Goal: Task Accomplishment & Management: Manage account settings

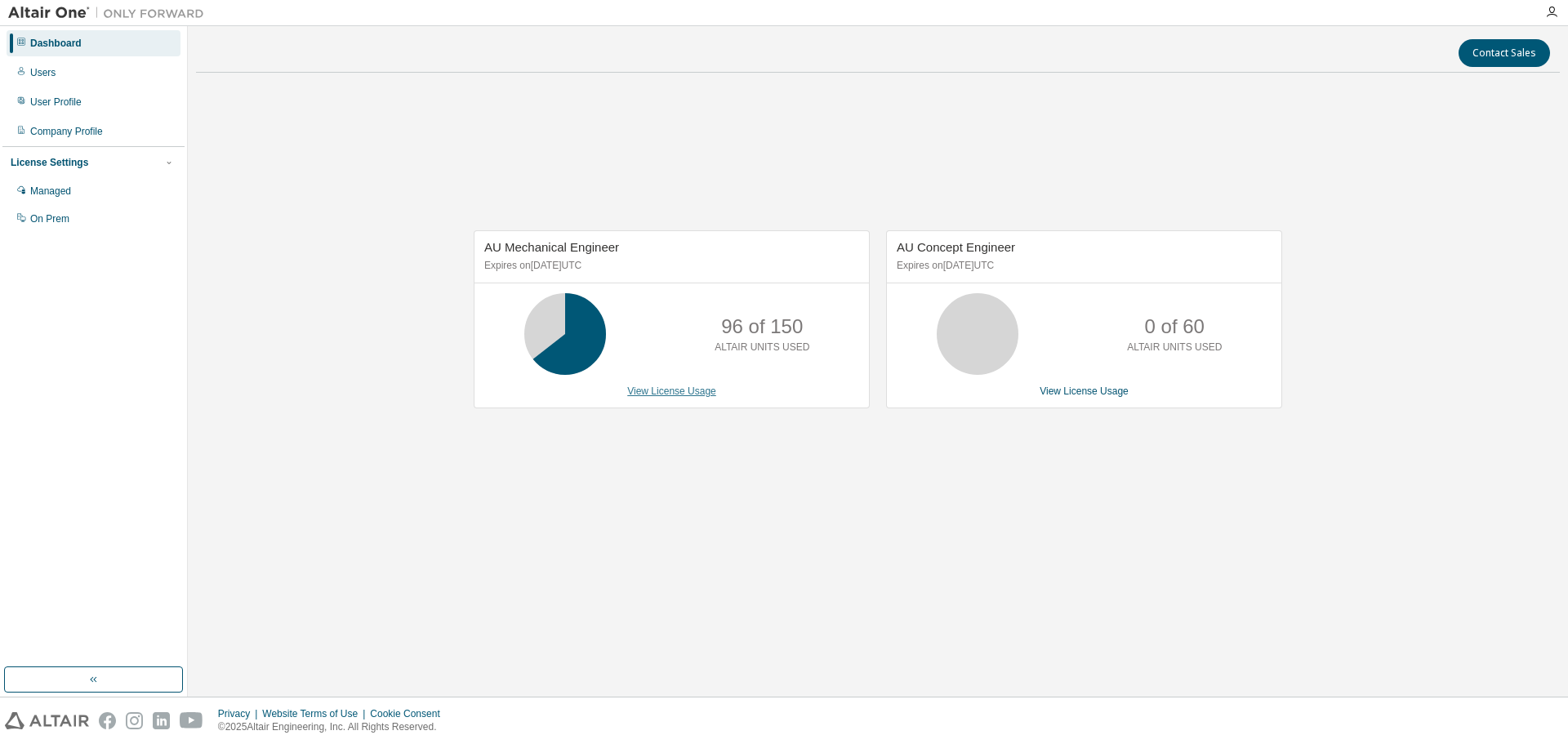
click at [658, 391] on link "View License Usage" at bounding box center [672, 390] width 89 height 11
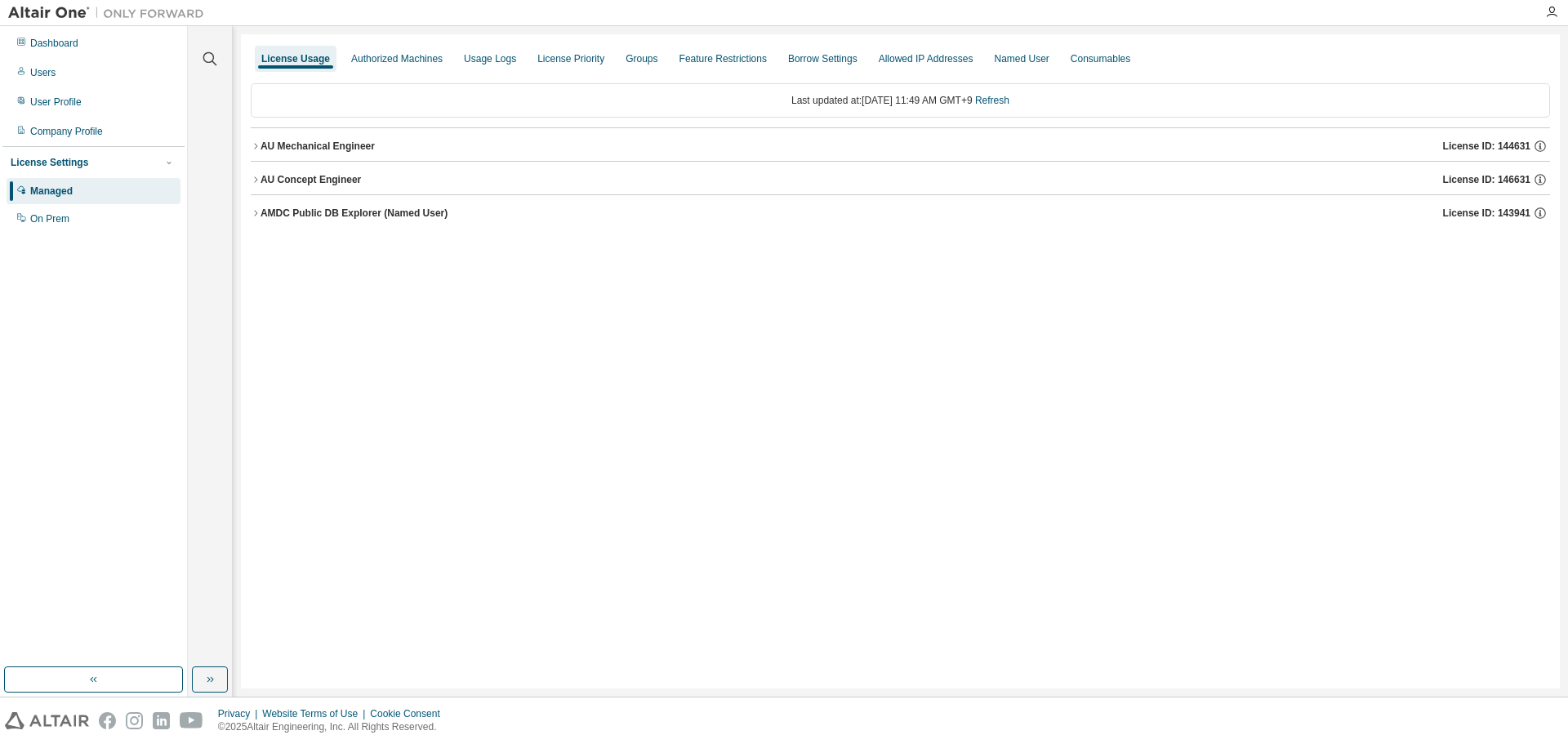
click at [259, 149] on icon "button" at bounding box center [255, 146] width 9 height 9
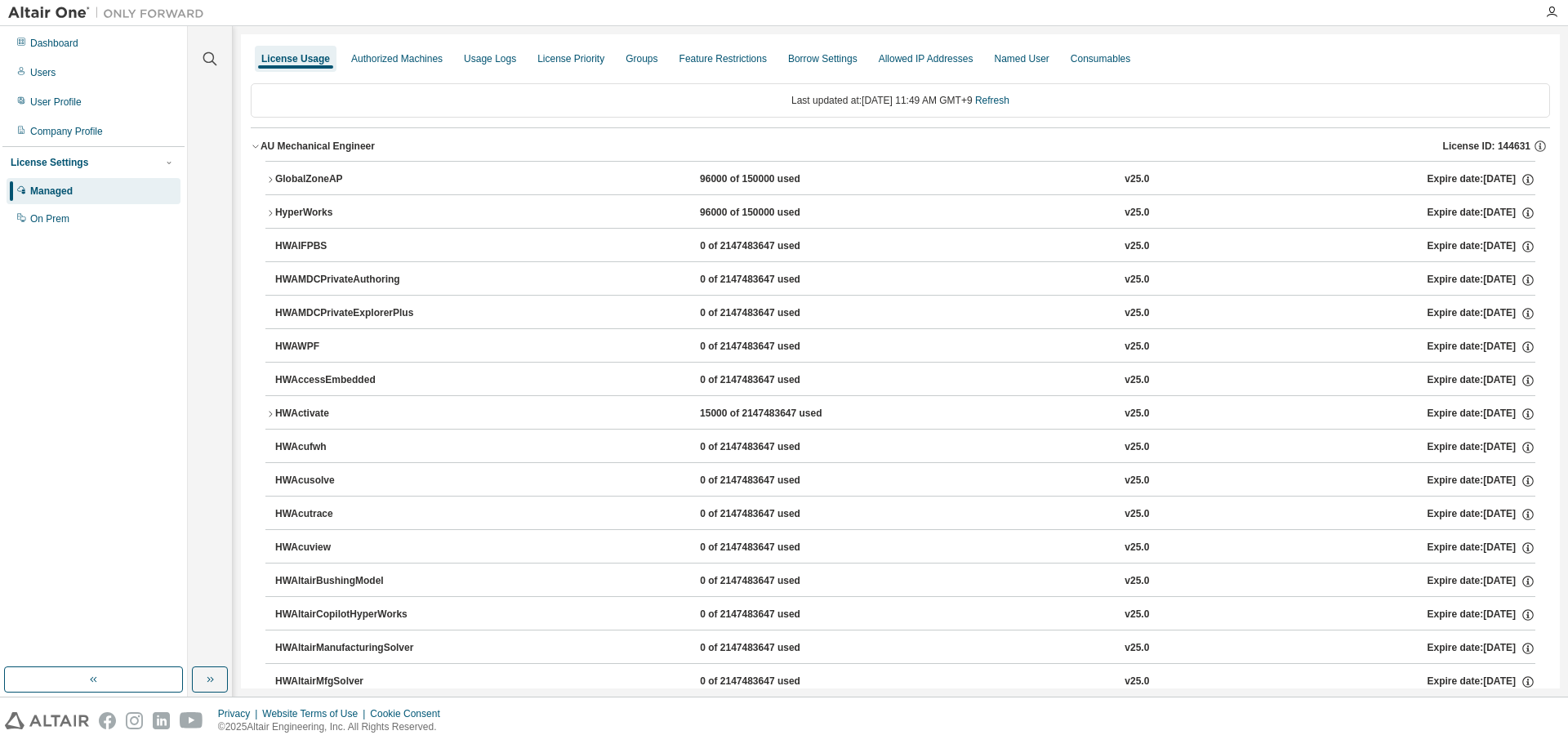
click at [272, 217] on icon "button" at bounding box center [270, 213] width 9 height 9
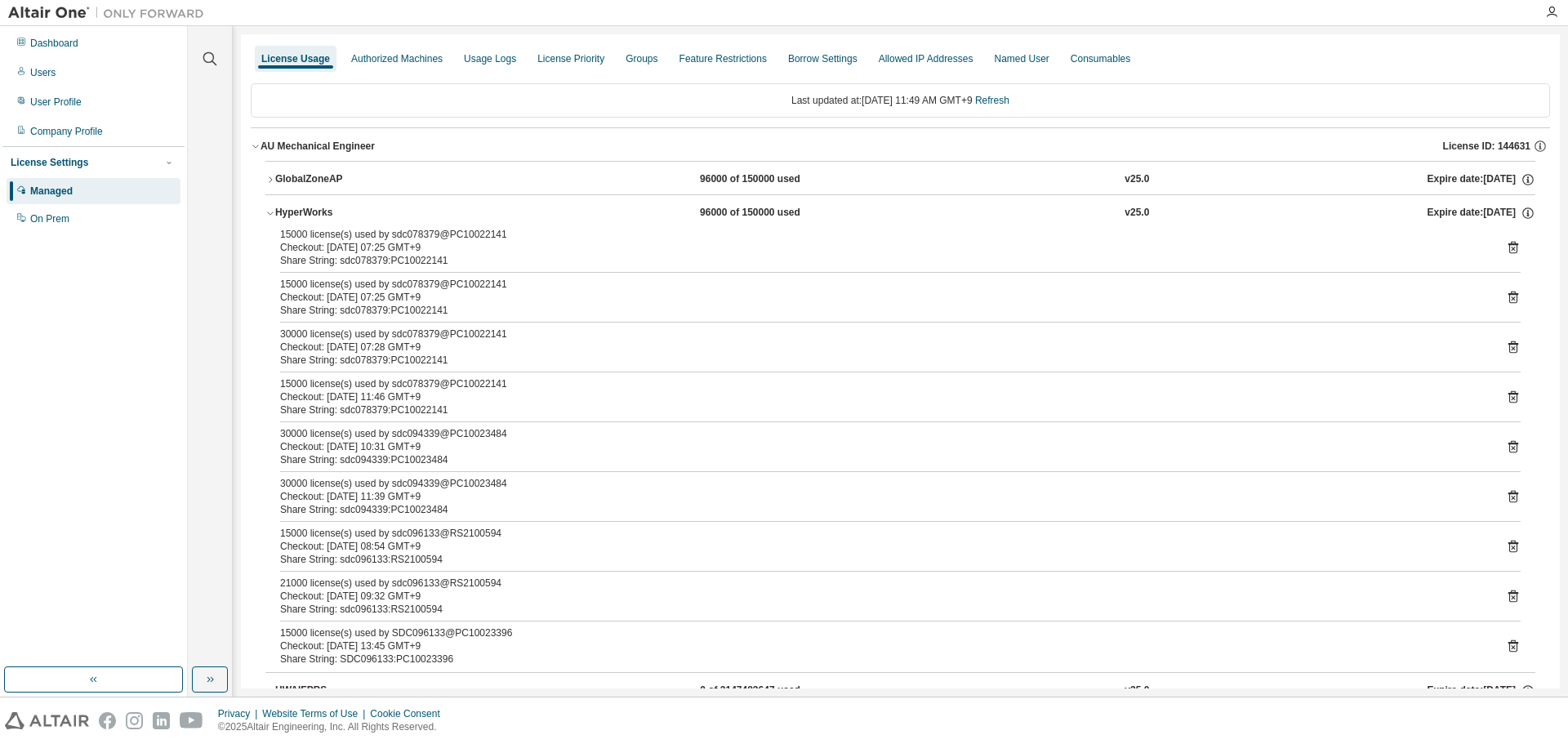
click at [374, 448] on div "Checkout: 2025-09-04 10:31 GMT+9" at bounding box center [880, 446] width 1201 height 13
click at [1510, 443] on icon at bounding box center [1513, 447] width 9 height 12
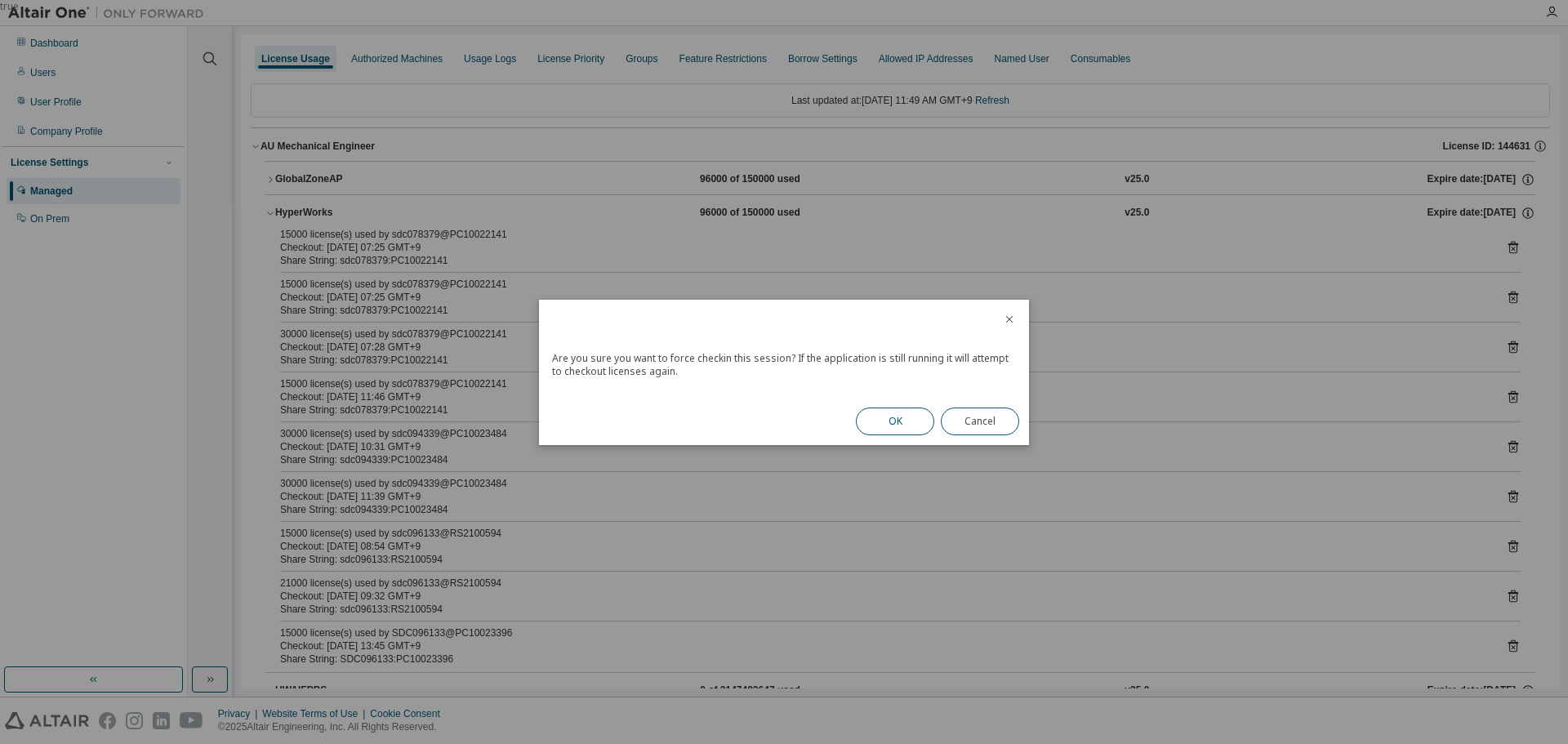
click at [902, 429] on button "OK" at bounding box center [895, 421] width 78 height 27
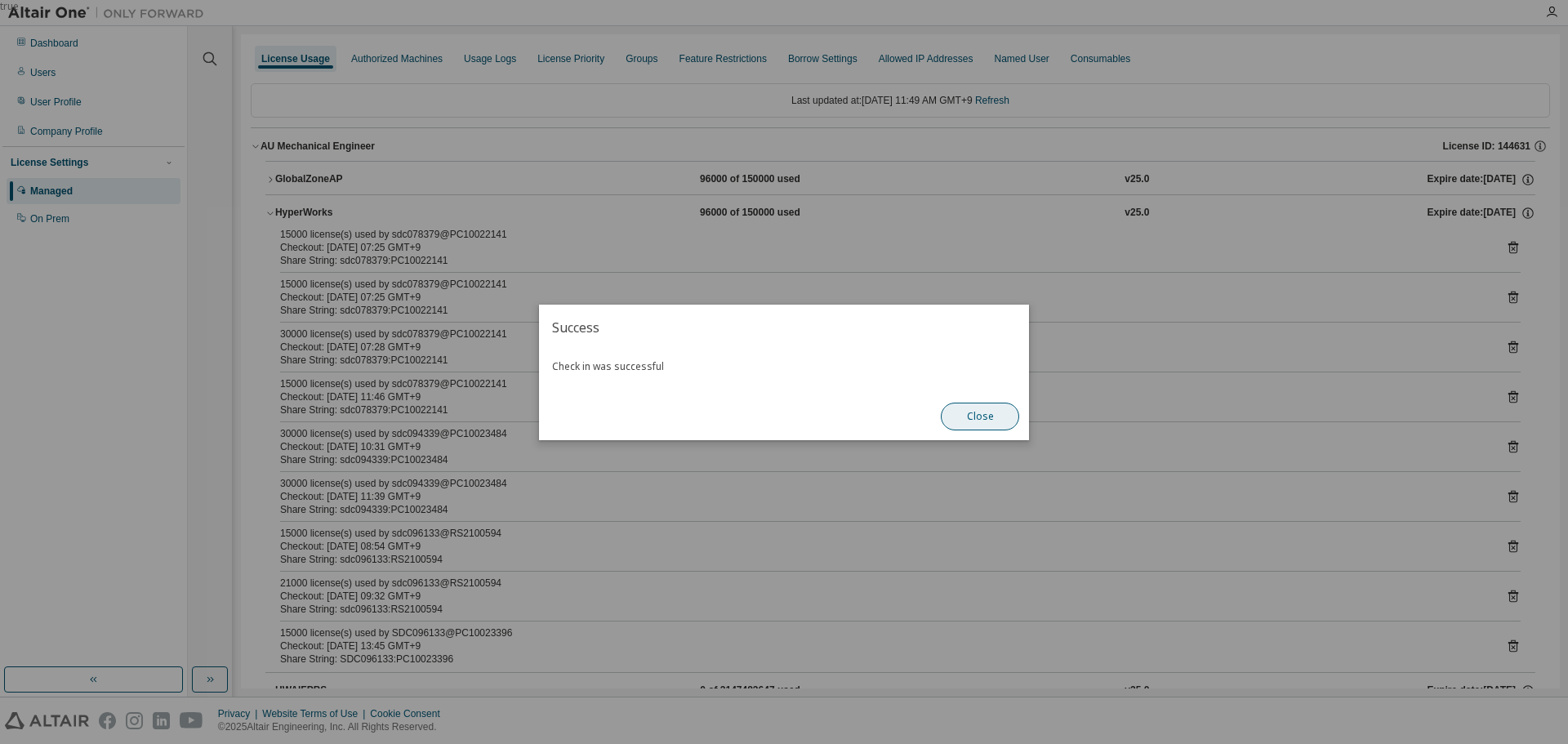
click at [991, 418] on button "Close" at bounding box center [980, 416] width 78 height 27
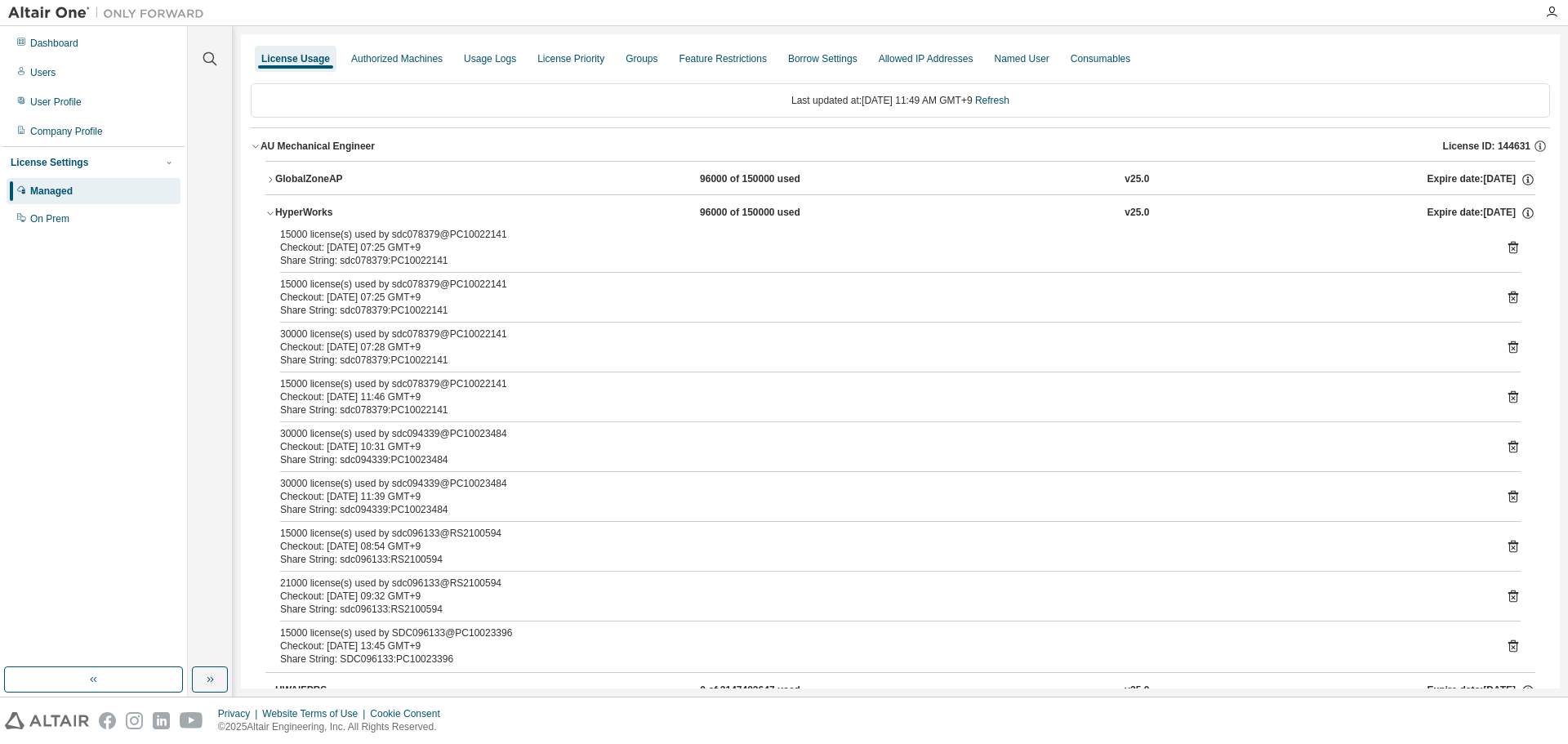
click at [419, 452] on div "Checkout: 2025-09-04 10:31 GMT+9" at bounding box center [880, 446] width 1201 height 13
click at [1508, 442] on icon at bounding box center [1513, 446] width 15 height 15
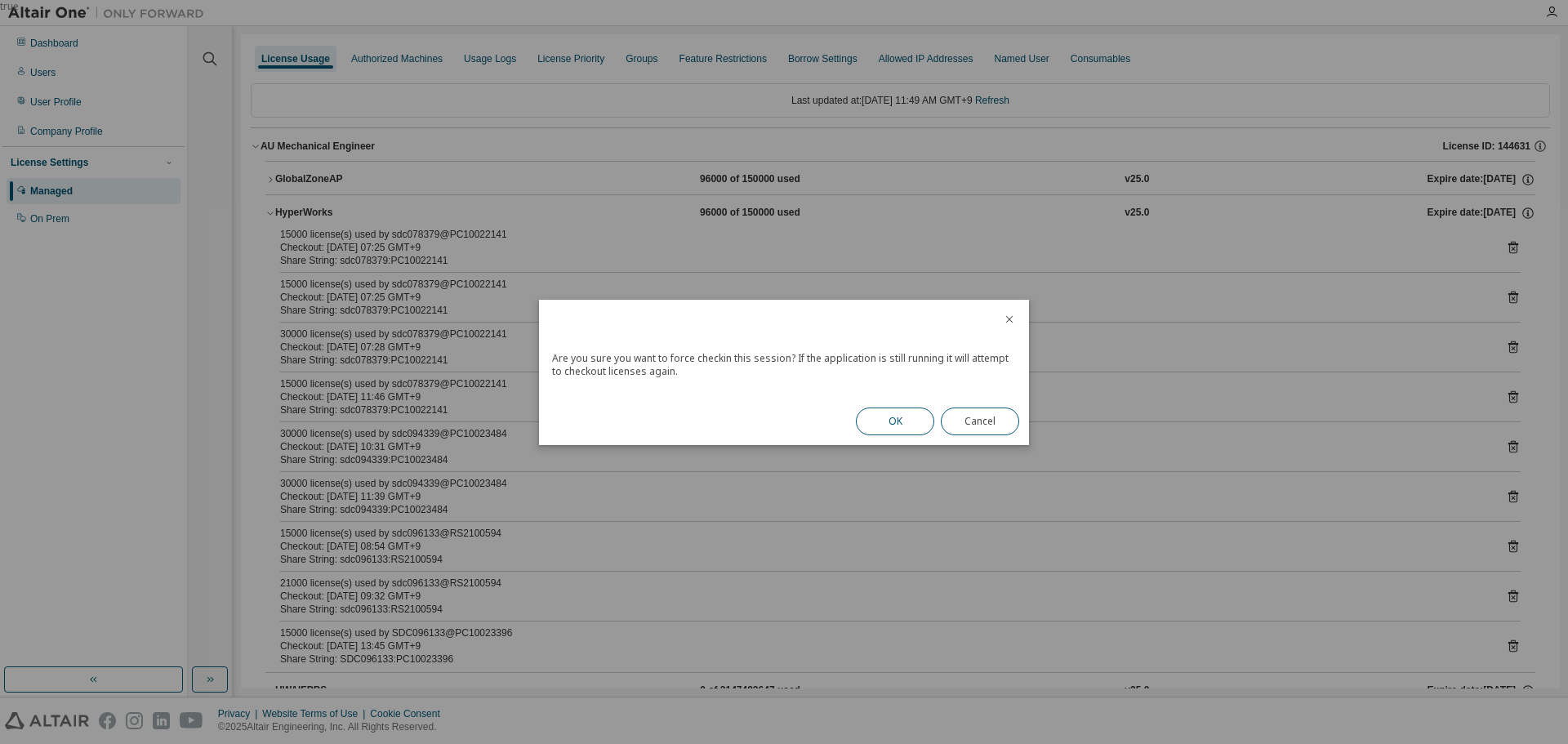
click at [884, 425] on button "OK" at bounding box center [895, 421] width 78 height 27
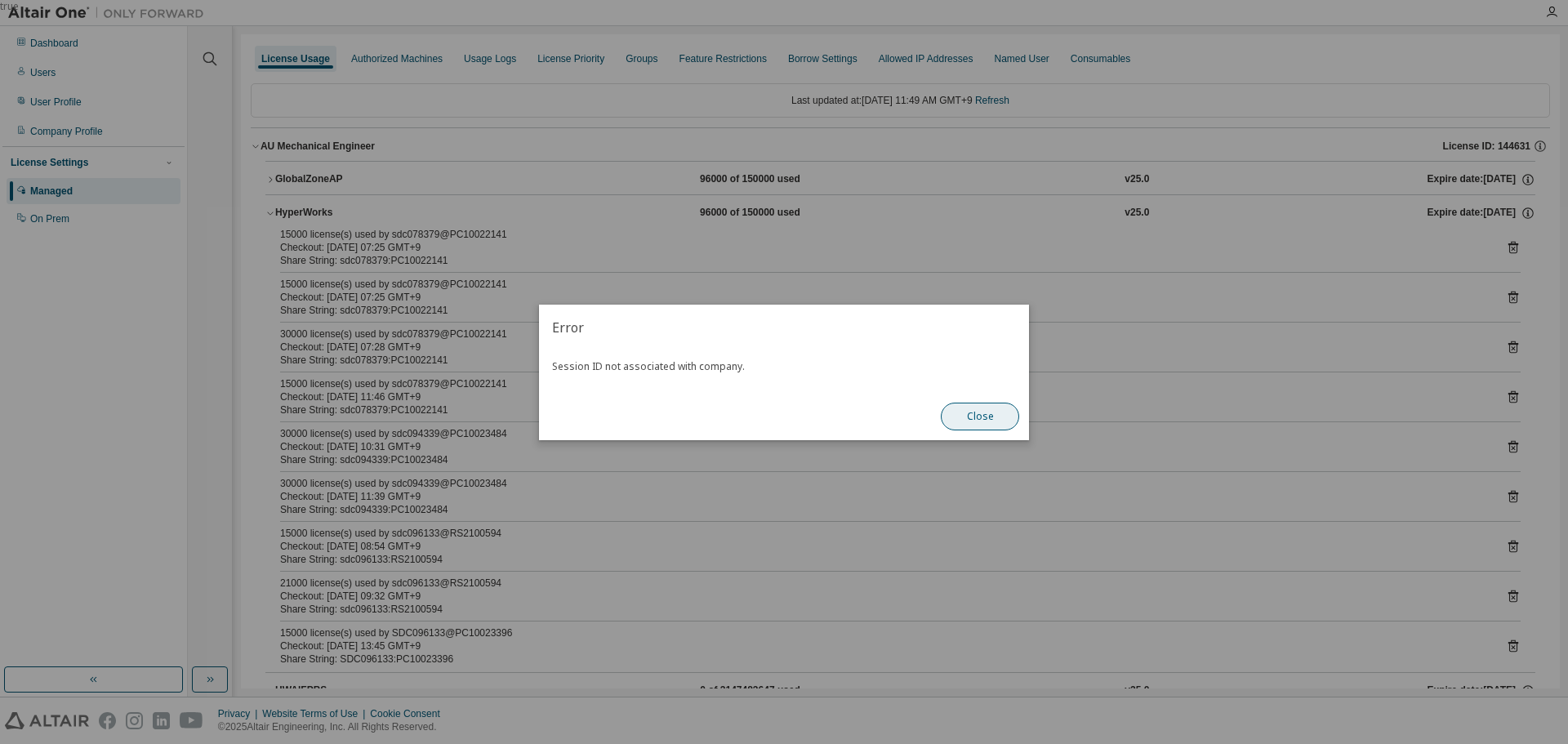
click at [964, 415] on button "Close" at bounding box center [980, 416] width 78 height 27
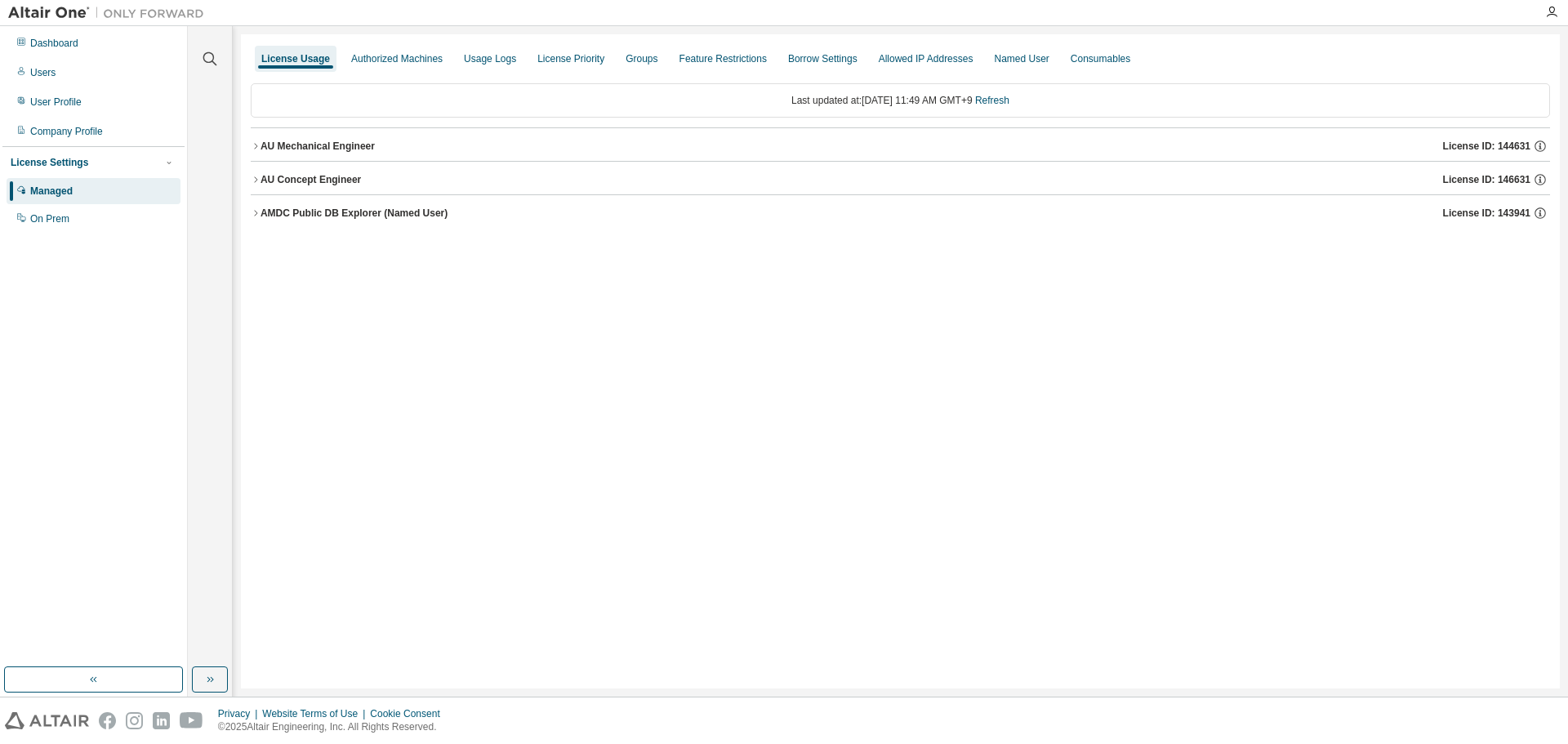
click at [269, 154] on button "AU Mechanical Engineer License ID: 144631" at bounding box center [900, 146] width 1299 height 36
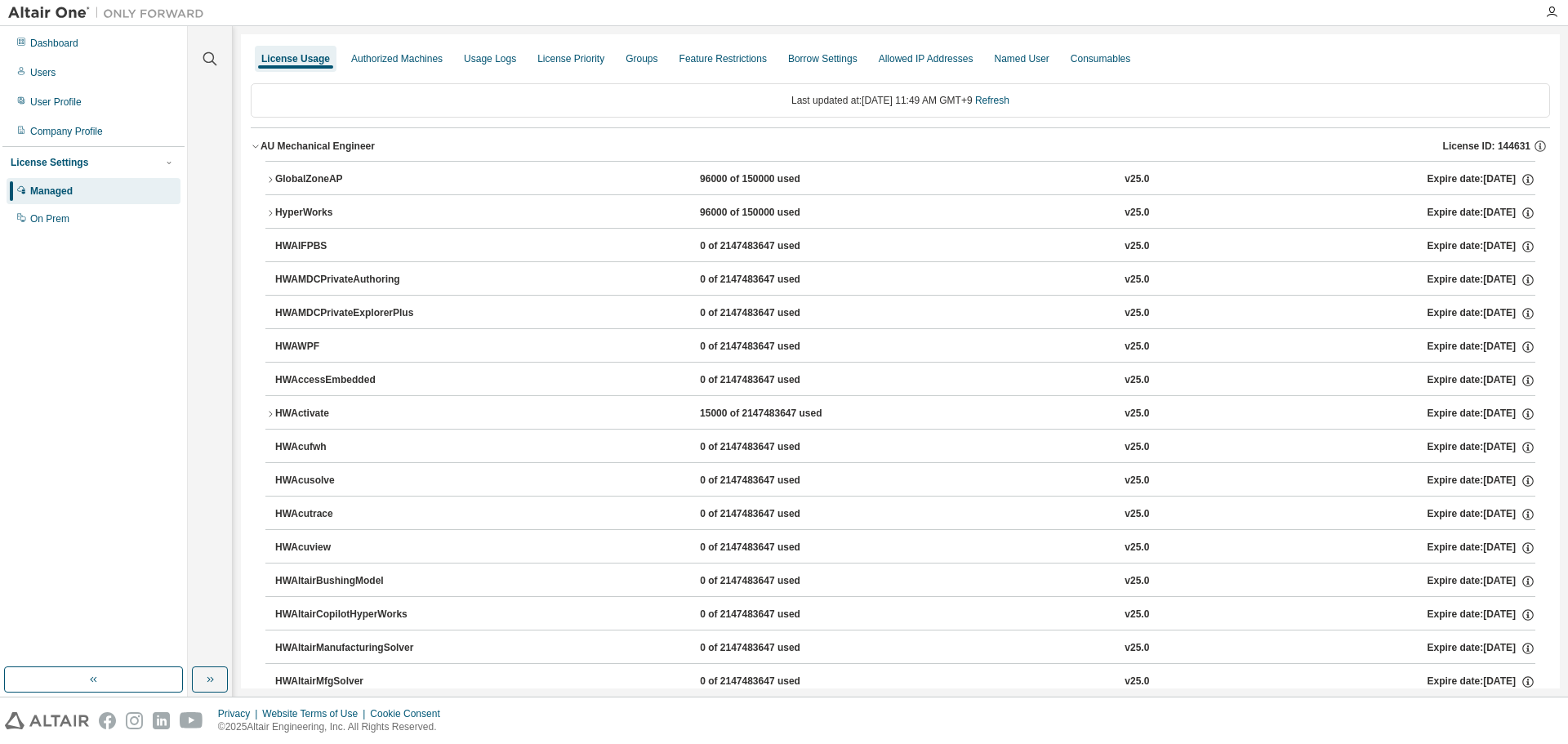
click at [309, 215] on div "HyperWorks" at bounding box center [349, 213] width 147 height 15
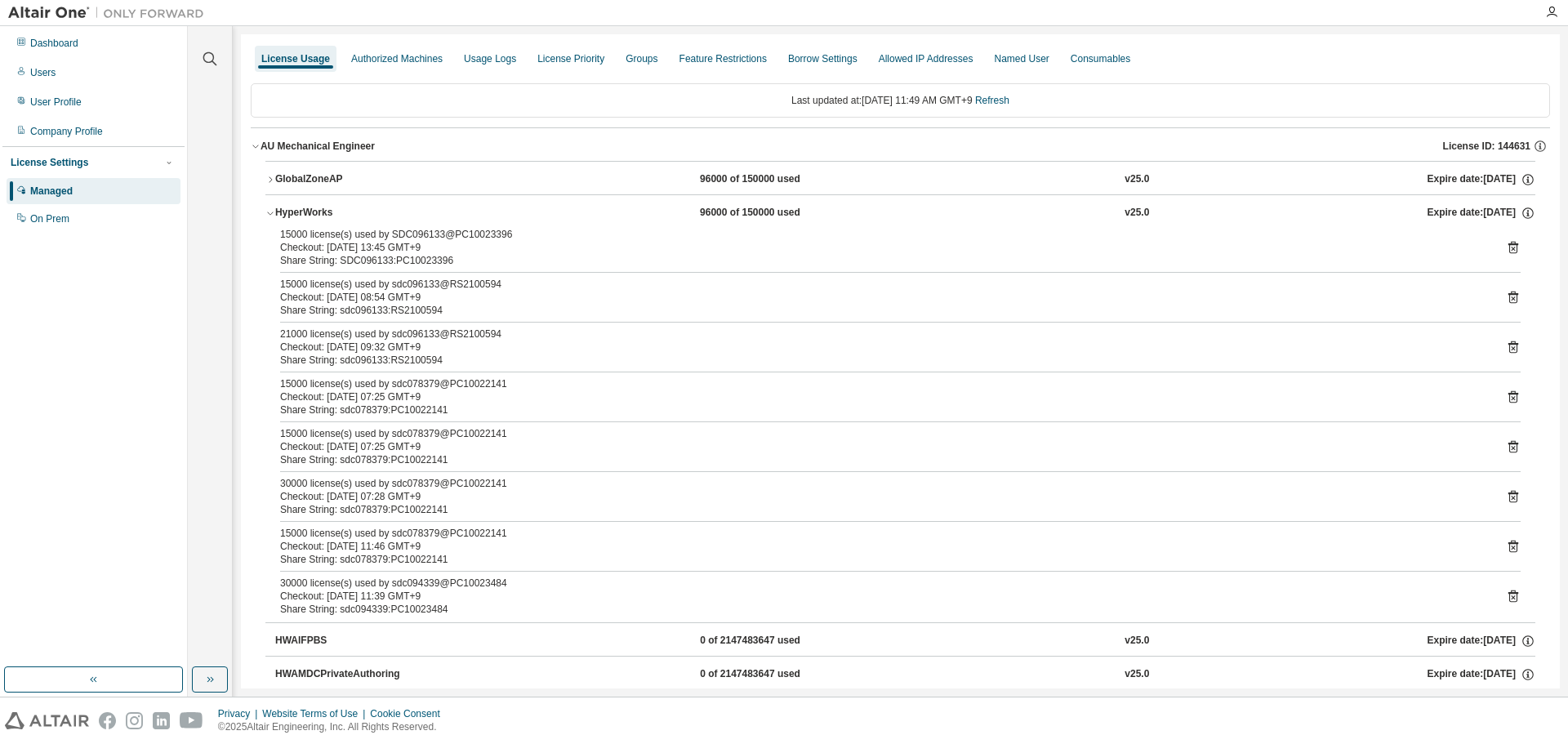
click at [119, 187] on div "Managed" at bounding box center [94, 191] width 174 height 26
click at [91, 98] on div "User Profile" at bounding box center [94, 102] width 174 height 26
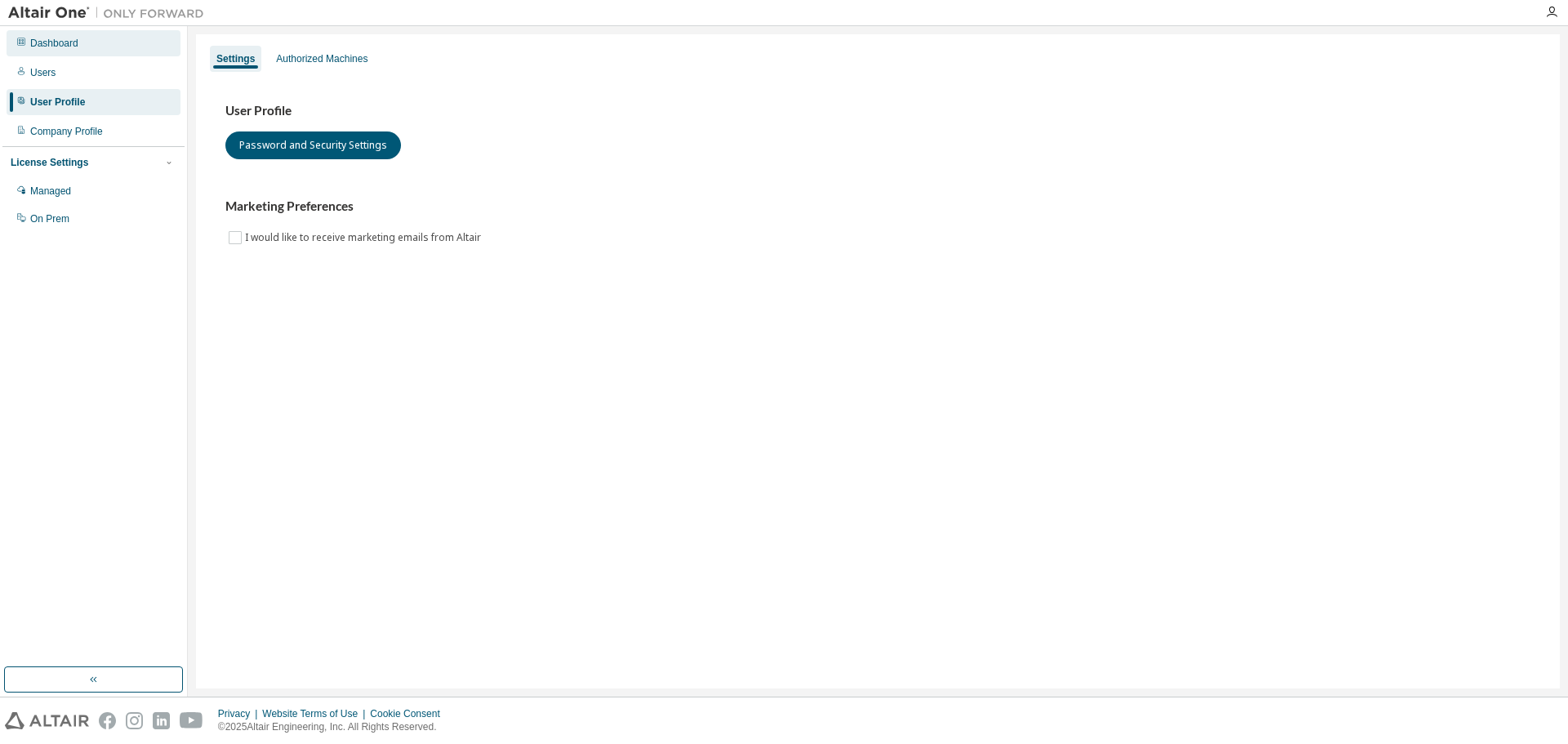
click at [102, 40] on div "Dashboard" at bounding box center [94, 43] width 174 height 26
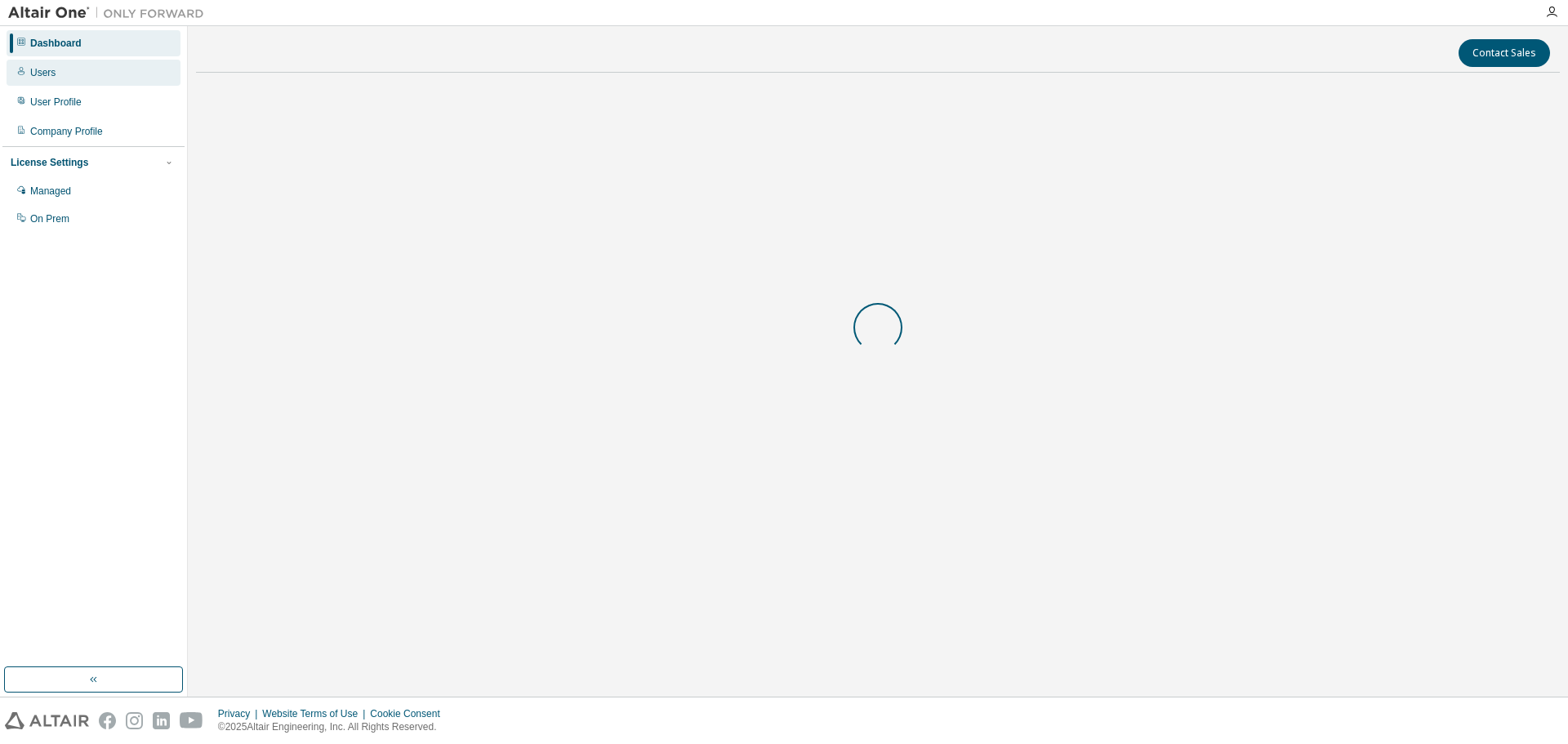
click at [93, 67] on div "Users" at bounding box center [94, 72] width 174 height 26
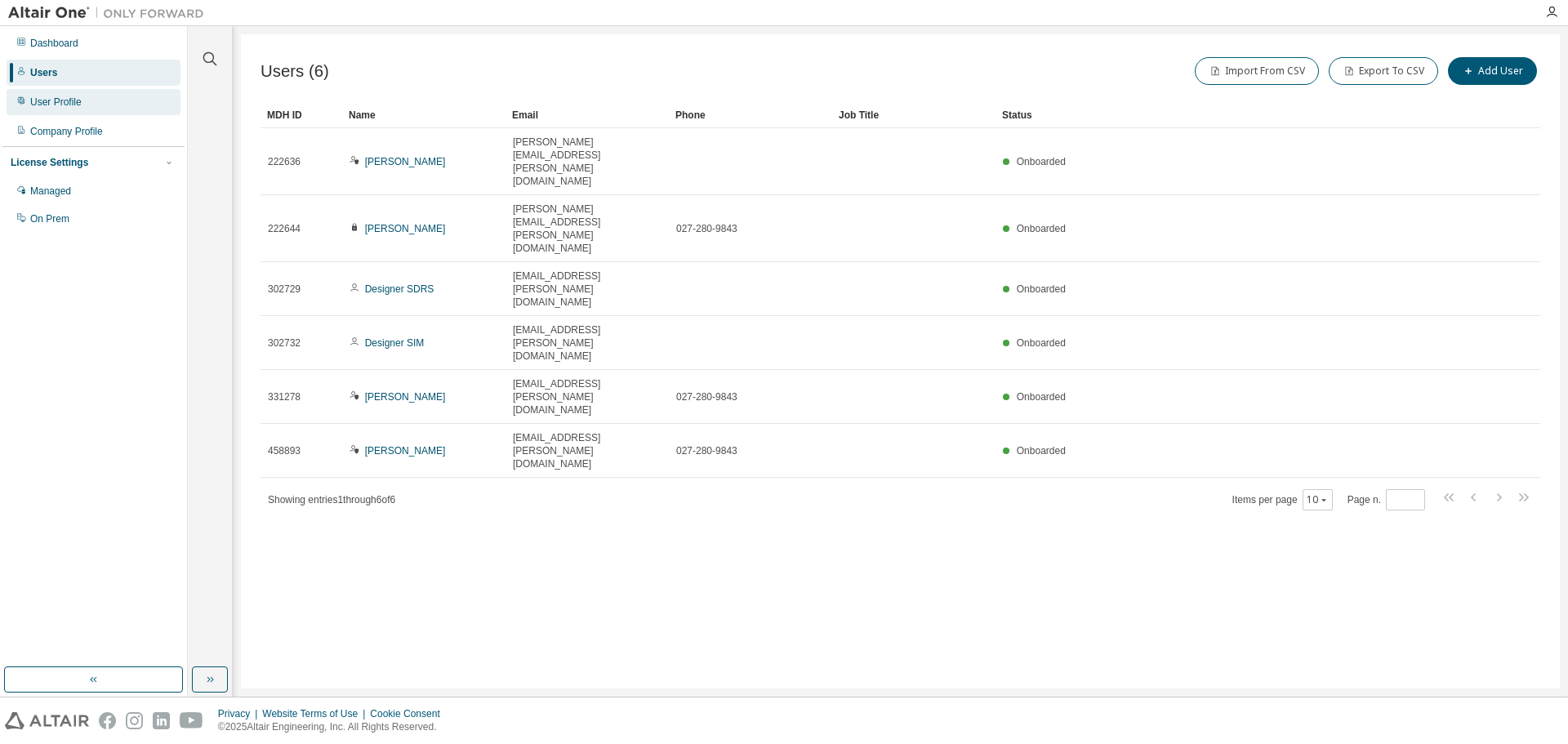
click at [90, 92] on div "User Profile" at bounding box center [94, 102] width 174 height 26
